Goal: Obtain resource: Download file/media

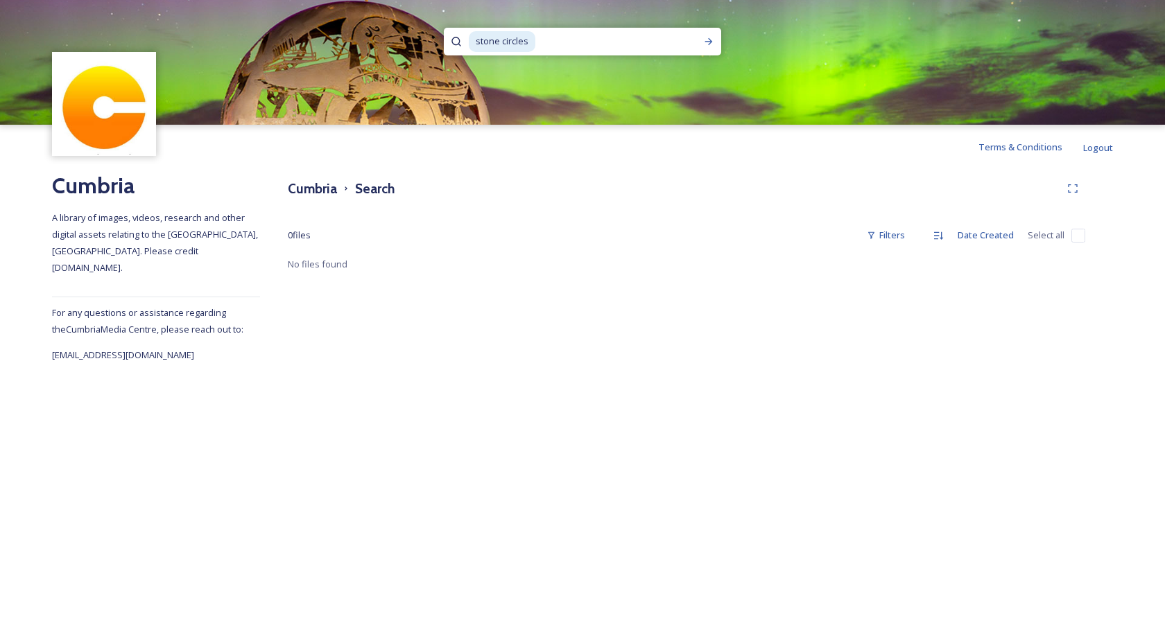
click at [457, 42] on icon at bounding box center [456, 41] width 11 height 11
click at [451, 42] on icon at bounding box center [456, 41] width 11 height 11
click at [541, 44] on input at bounding box center [615, 41] width 156 height 31
type input "s"
click at [705, 40] on icon at bounding box center [708, 41] width 11 height 11
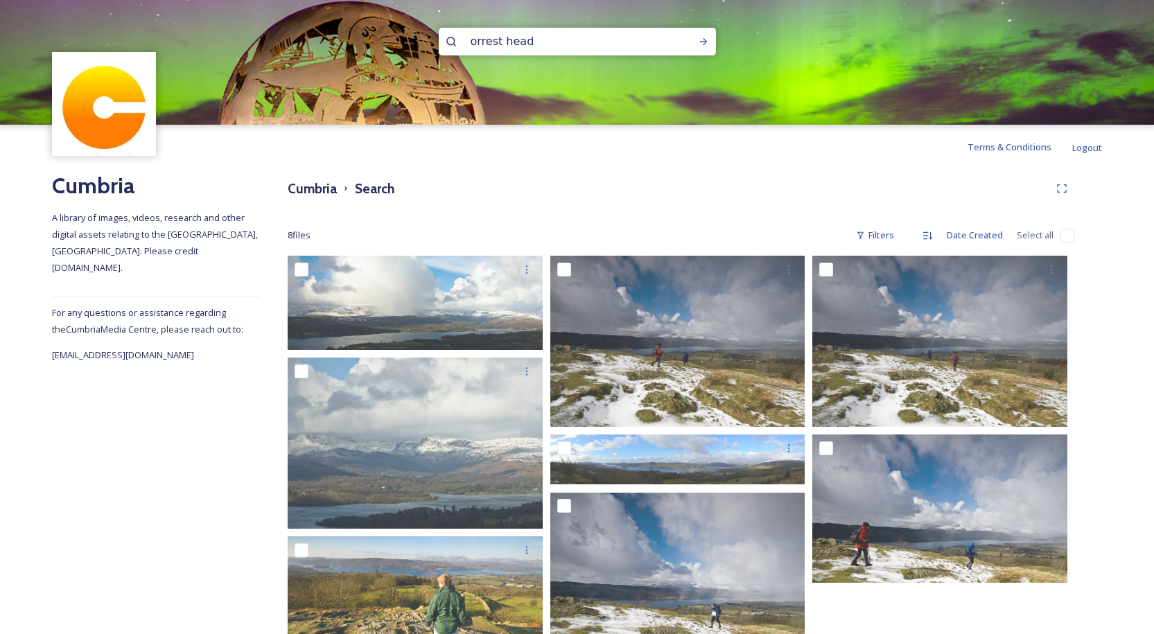
click at [449, 40] on icon at bounding box center [451, 41] width 11 height 11
drag, startPoint x: 556, startPoint y: 41, endPoint x: 387, endPoint y: 41, distance: 169.2
click at [391, 42] on div "orrest head" at bounding box center [577, 62] width 1154 height 125
click at [704, 41] on icon at bounding box center [703, 41] width 11 height 11
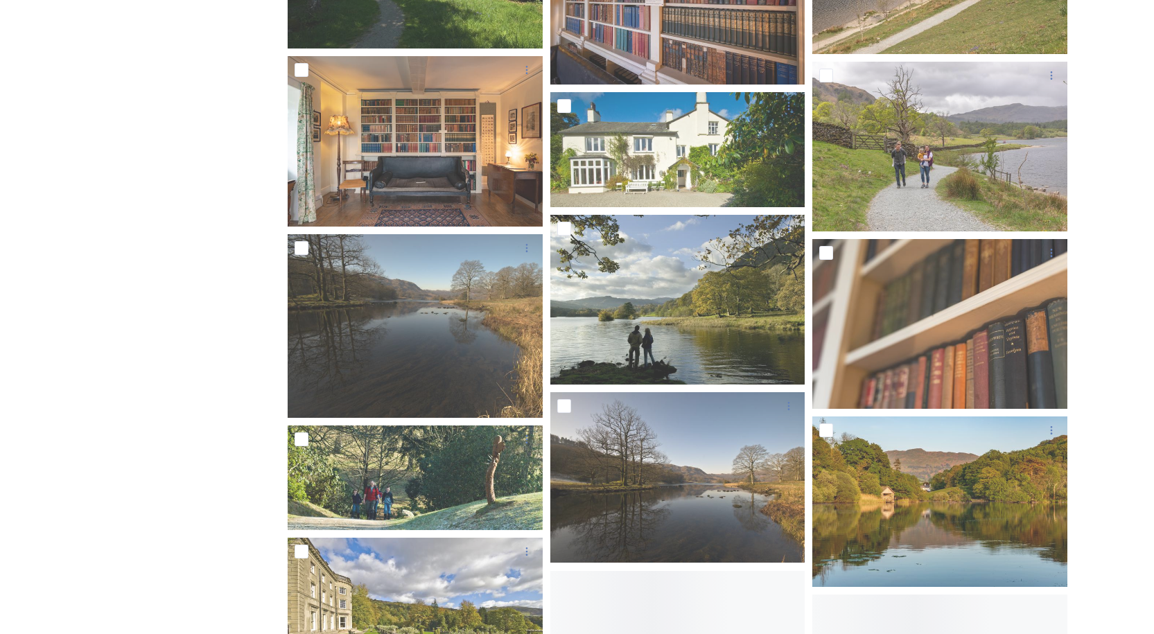
scroll to position [5478, 0]
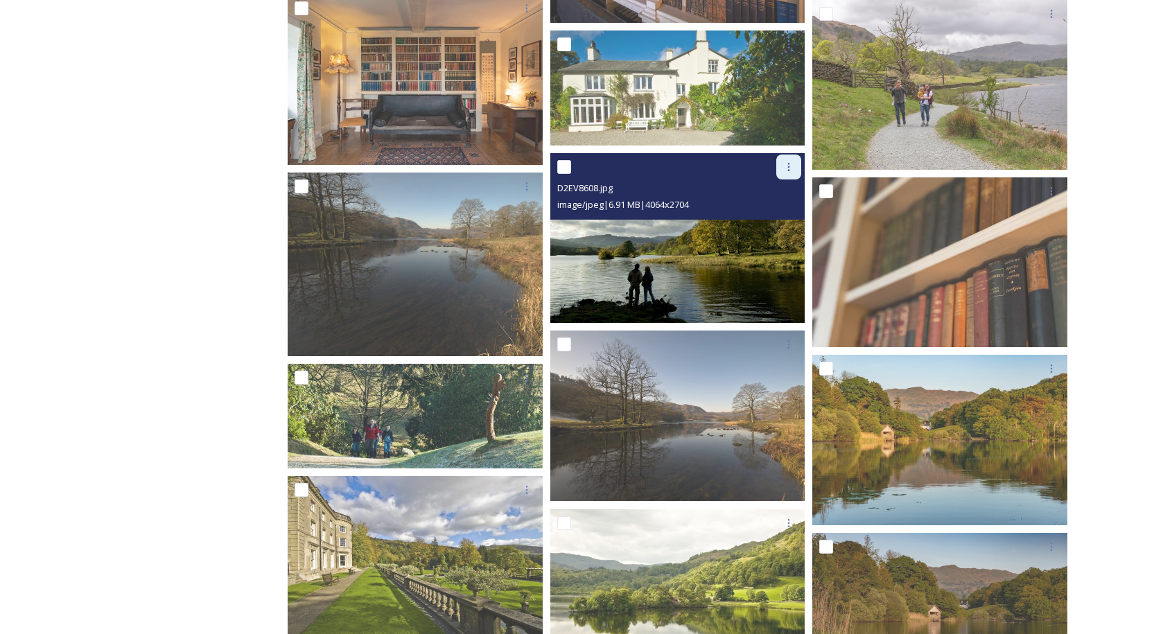
click at [789, 172] on icon at bounding box center [789, 167] width 11 height 11
click at [775, 224] on span "Download" at bounding box center [773, 224] width 42 height 13
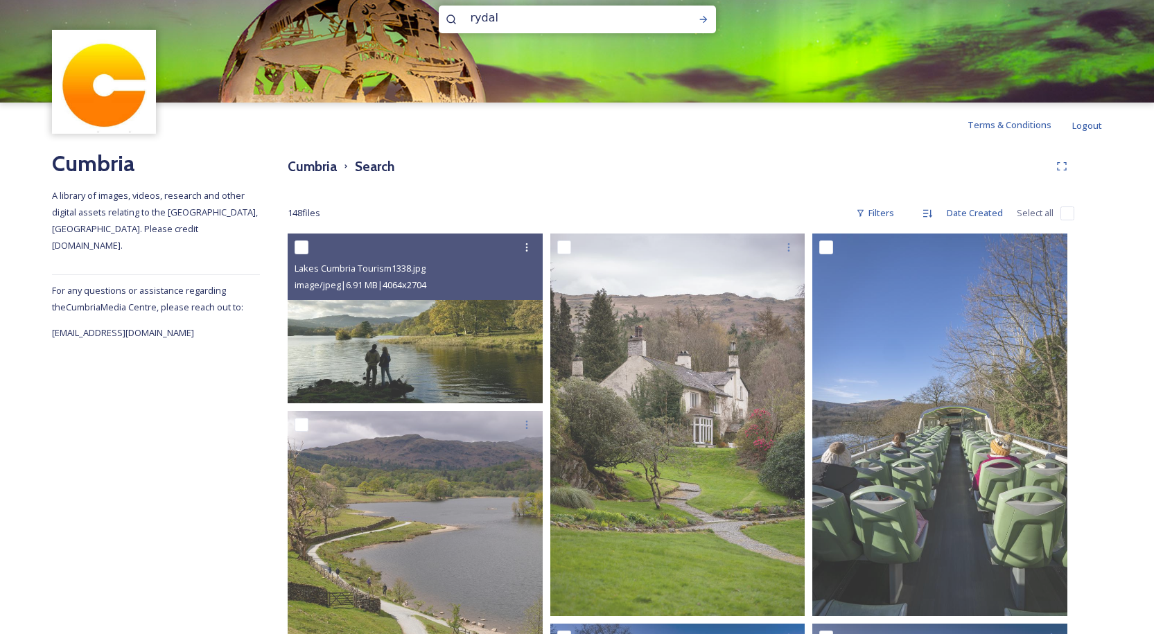
scroll to position [0, 0]
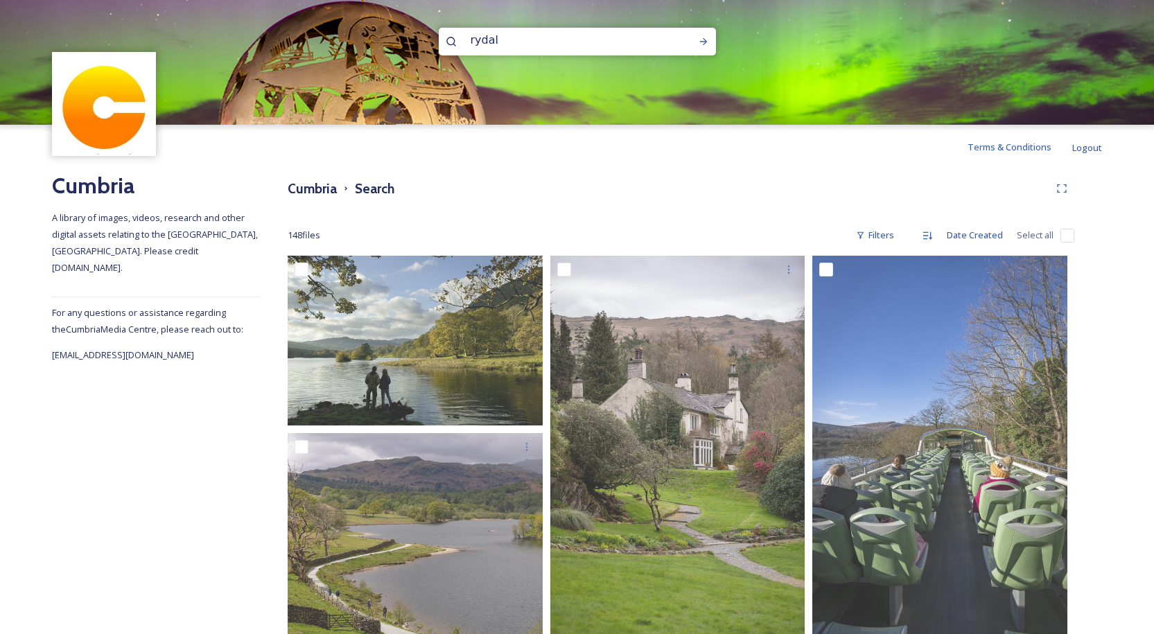
drag, startPoint x: 510, startPoint y: 39, endPoint x: 400, endPoint y: 47, distance: 109.9
click at [400, 47] on div "rydal" at bounding box center [577, 62] width 1154 height 125
type input "tarn how"
click at [706, 41] on icon at bounding box center [704, 41] width 8 height 7
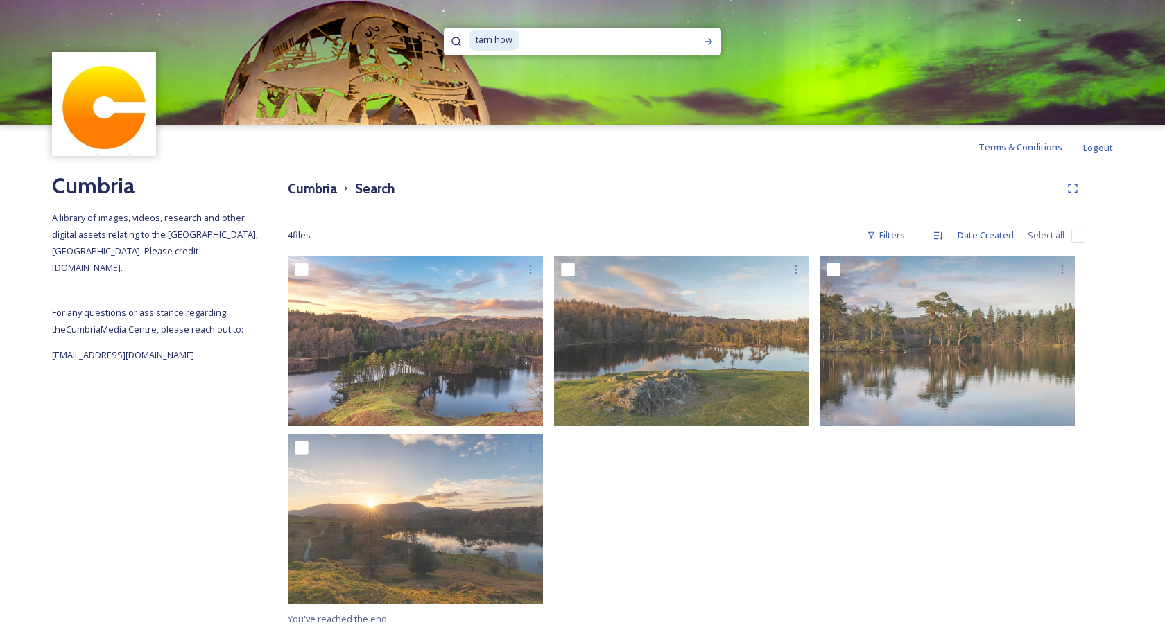
click at [537, 42] on input at bounding box center [603, 40] width 164 height 31
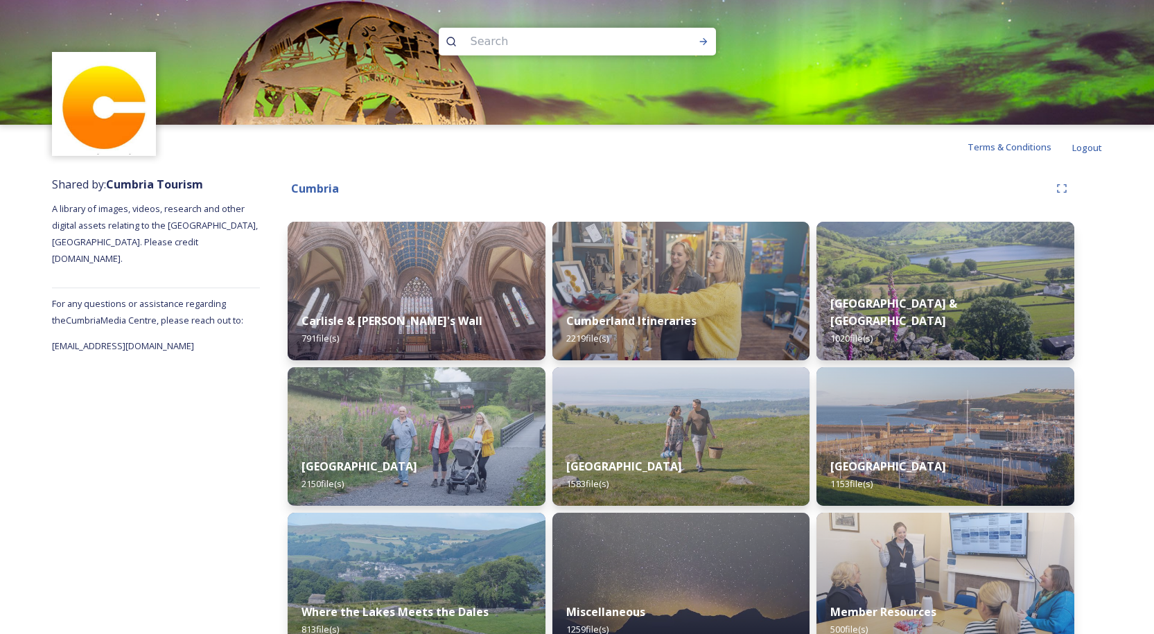
click at [489, 42] on input at bounding box center [559, 41] width 190 height 31
type input "tarn"
click at [702, 36] on icon at bounding box center [703, 41] width 11 height 11
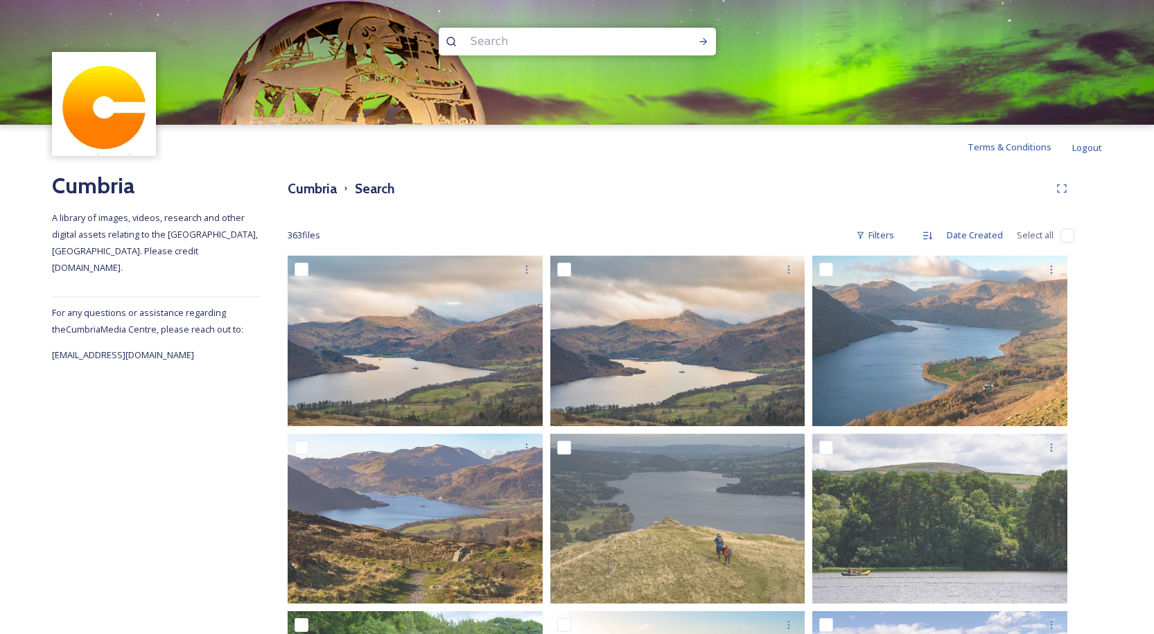
click at [503, 36] on input at bounding box center [559, 41] width 190 height 31
click at [707, 42] on icon at bounding box center [703, 41] width 11 height 11
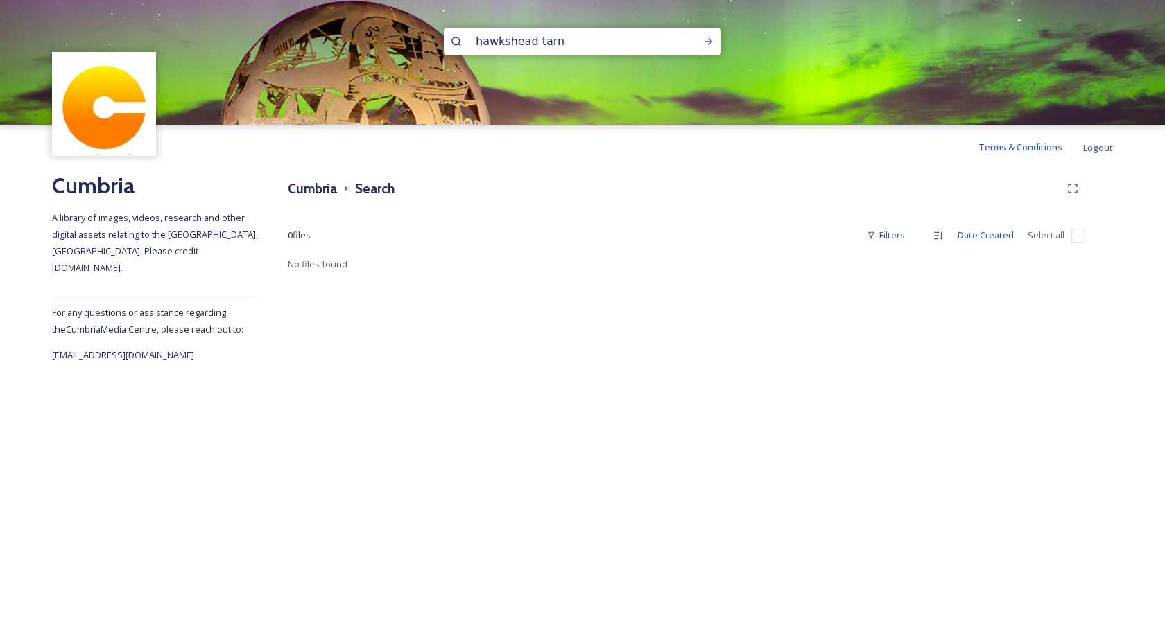
click at [567, 35] on input "hawkshead tarn" at bounding box center [564, 41] width 190 height 31
type input "hawkshead"
click at [708, 42] on icon at bounding box center [708, 41] width 11 height 11
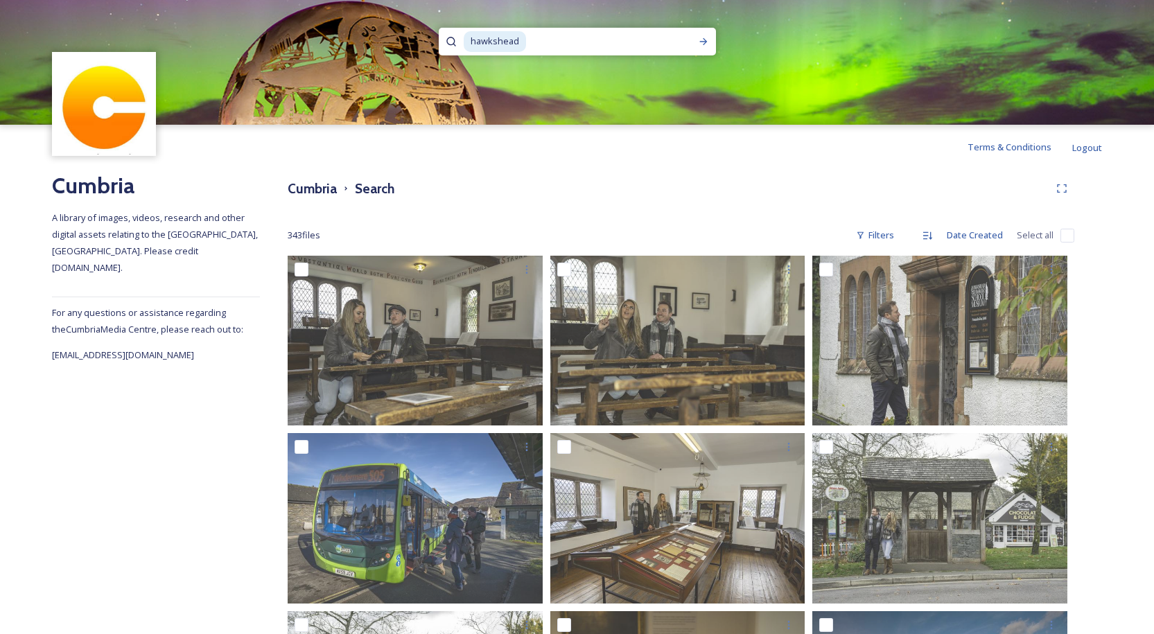
drag, startPoint x: 533, startPoint y: 44, endPoint x: 329, endPoint y: 49, distance: 203.2
click at [329, 49] on div "hawkshead" at bounding box center [577, 62] width 1154 height 125
type input "h"
type input "tarn hows"
click at [705, 41] on icon at bounding box center [704, 41] width 8 height 7
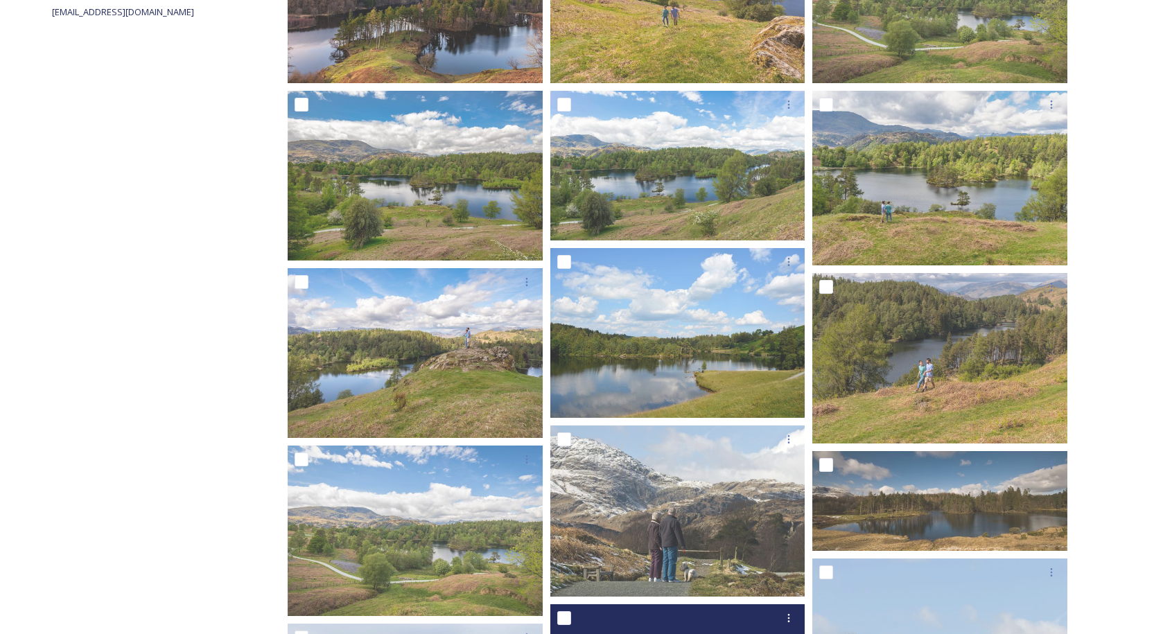
scroll to position [342, 0]
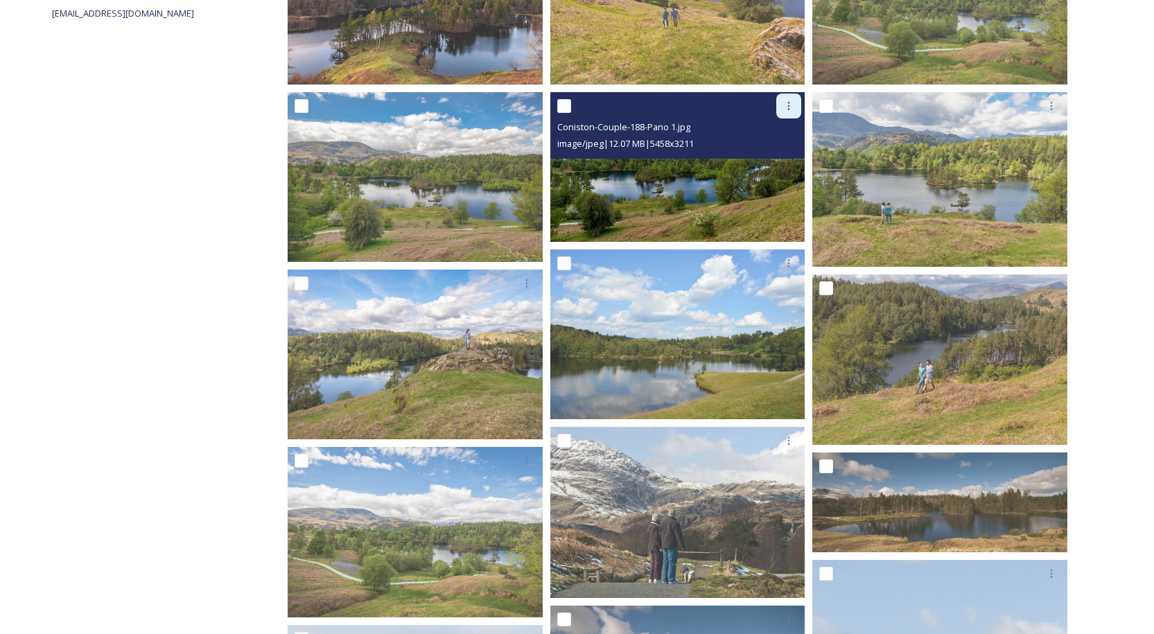
click at [787, 105] on icon at bounding box center [789, 106] width 11 height 11
click at [773, 164] on span "Download" at bounding box center [773, 163] width 42 height 13
